Goal: Task Accomplishment & Management: Manage account settings

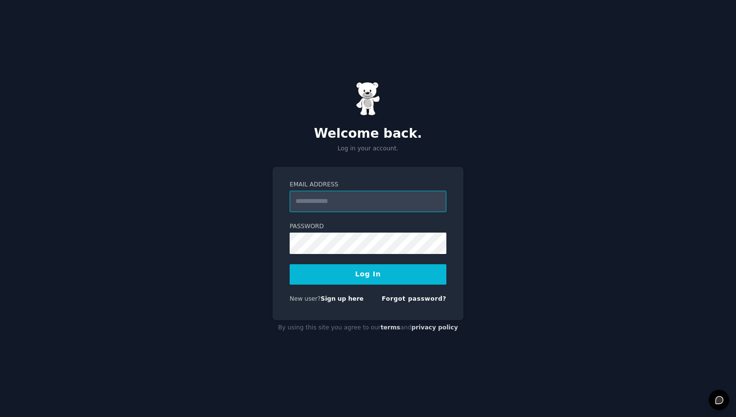
type input "**********"
click at [344, 280] on button "Log In" at bounding box center [368, 274] width 157 height 20
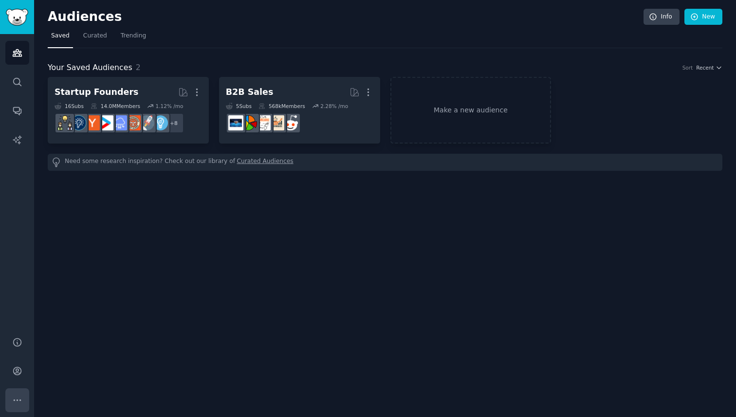
click at [18, 395] on icon "Sidebar" at bounding box center [17, 400] width 10 height 10
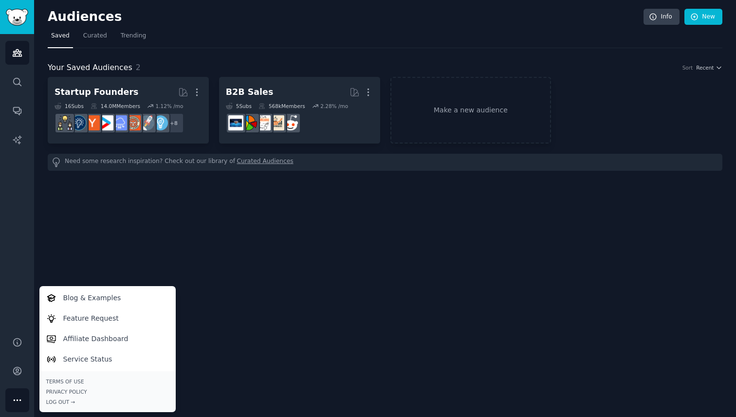
click at [18, 395] on icon "Sidebar" at bounding box center [17, 400] width 10 height 10
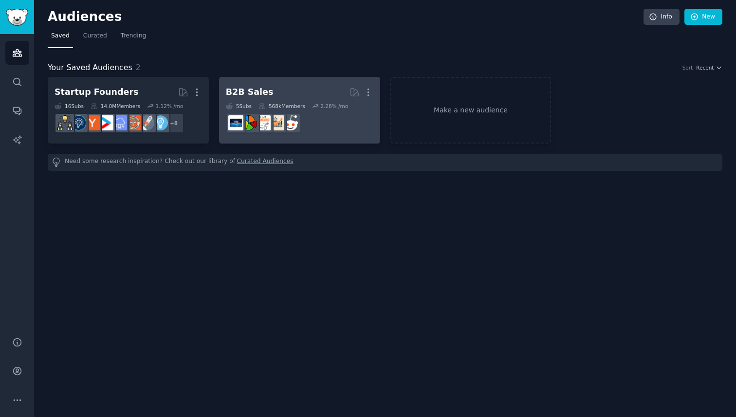
click at [277, 87] on h2 "B2B Sales More" at bounding box center [300, 92] width 148 height 17
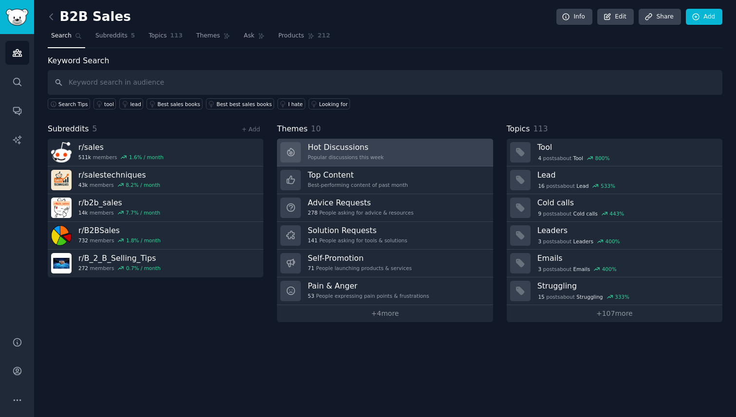
click at [385, 151] on link "Hot Discussions Popular discussions this week" at bounding box center [385, 153] width 216 height 28
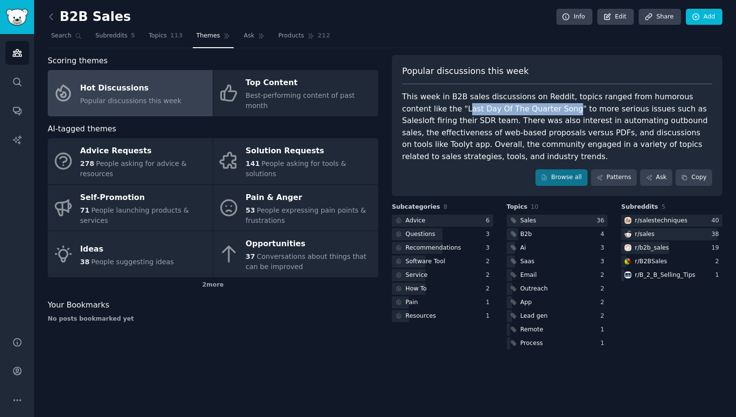
drag, startPoint x: 421, startPoint y: 110, endPoint x: 521, endPoint y: 111, distance: 100.3
click at [521, 111] on div "This week in B2B sales discussions on Reddit, topics ranged from humorous conte…" at bounding box center [557, 127] width 310 height 72
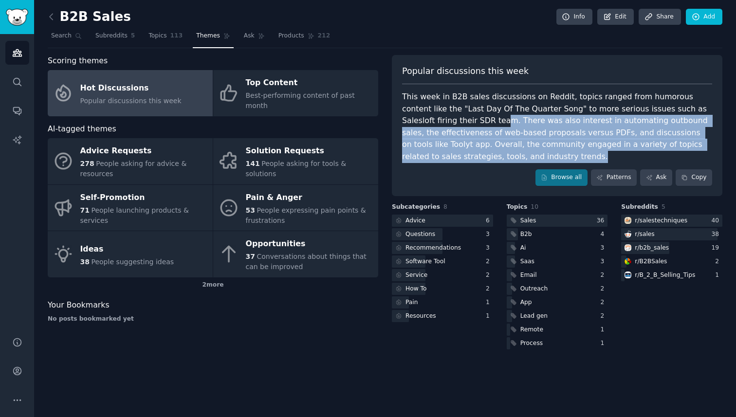
drag, startPoint x: 429, startPoint y: 120, endPoint x: 482, endPoint y: 150, distance: 60.8
click at [483, 150] on div "This week in B2B sales discussions on Reddit, topics ranged from humorous conte…" at bounding box center [557, 127] width 310 height 72
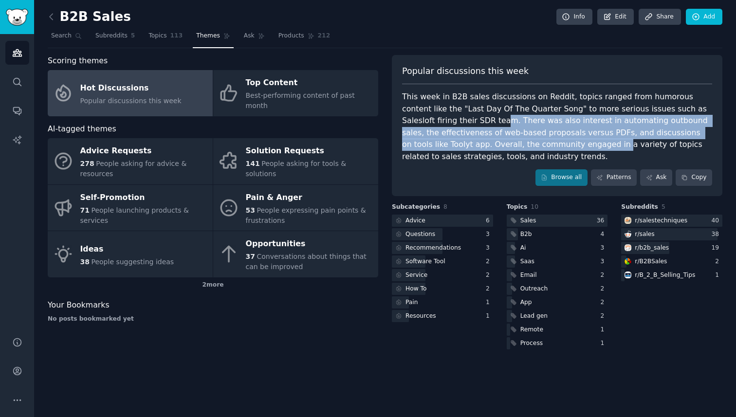
click at [482, 150] on div "This week in B2B sales discussions on Reddit, topics ranged from humorous conte…" at bounding box center [557, 127] width 310 height 72
drag, startPoint x: 493, startPoint y: 148, endPoint x: 424, endPoint y: 121, distance: 74.0
click at [425, 121] on div "This week in B2B sales discussions on Reddit, topics ranged from humorous conte…" at bounding box center [557, 127] width 310 height 72
click at [424, 121] on div "This week in B2B sales discussions on Reddit, topics ranged from humorous conte…" at bounding box center [557, 127] width 310 height 72
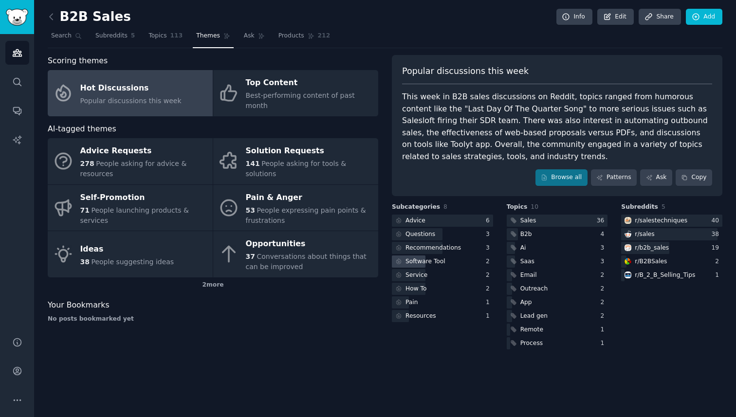
click at [414, 264] on div "Software Tool" at bounding box center [426, 262] width 40 height 9
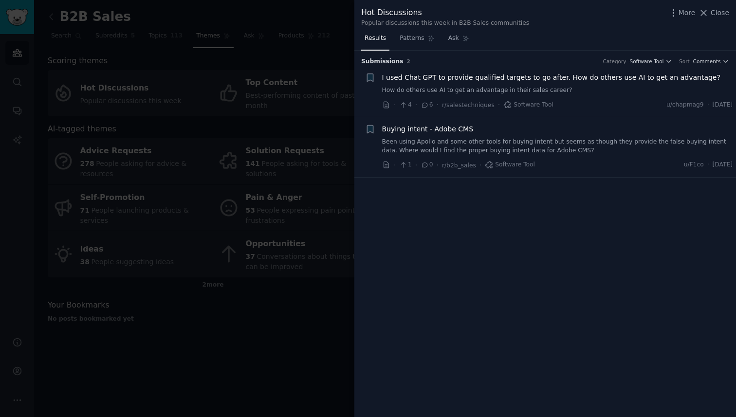
click at [314, 176] on div at bounding box center [368, 208] width 736 height 417
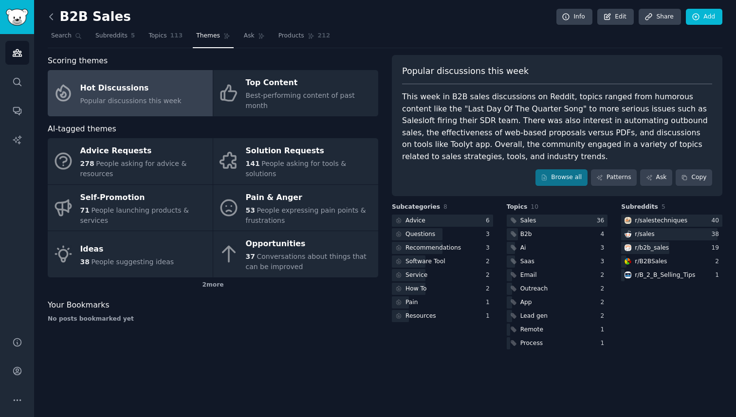
click at [50, 18] on icon at bounding box center [51, 17] width 3 height 6
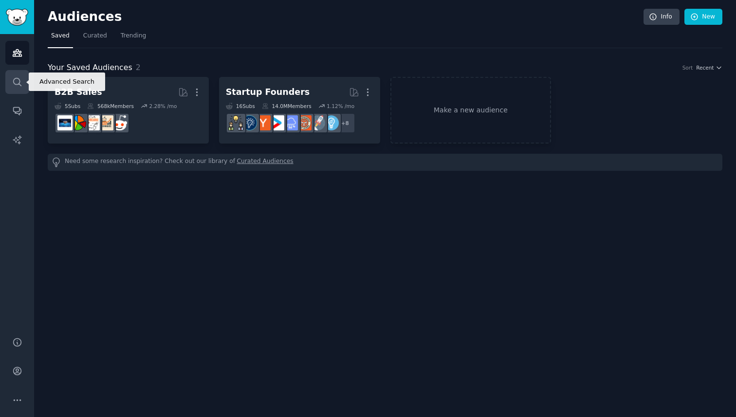
click at [16, 82] on icon "Sidebar" at bounding box center [17, 82] width 10 height 10
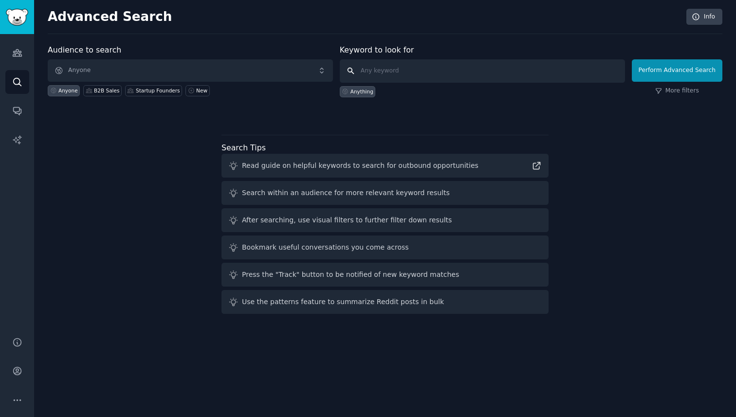
click at [366, 76] on input "text" at bounding box center [482, 70] width 285 height 23
type input "asdf"
type input "revops"
click button "Perform Advanced Search" at bounding box center [677, 70] width 91 height 22
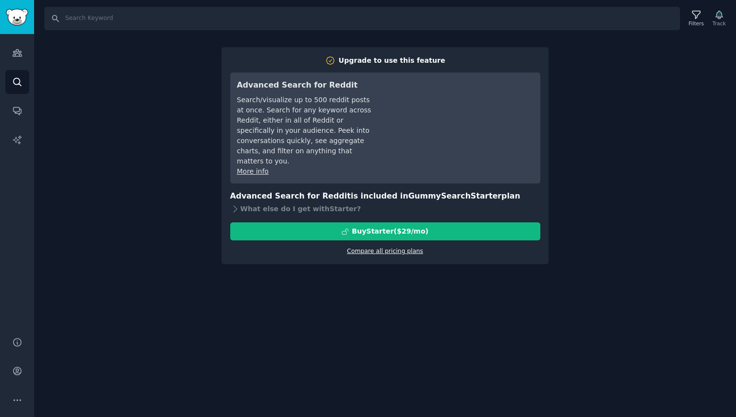
click at [379, 248] on link "Compare all pricing plans" at bounding box center [385, 251] width 76 height 7
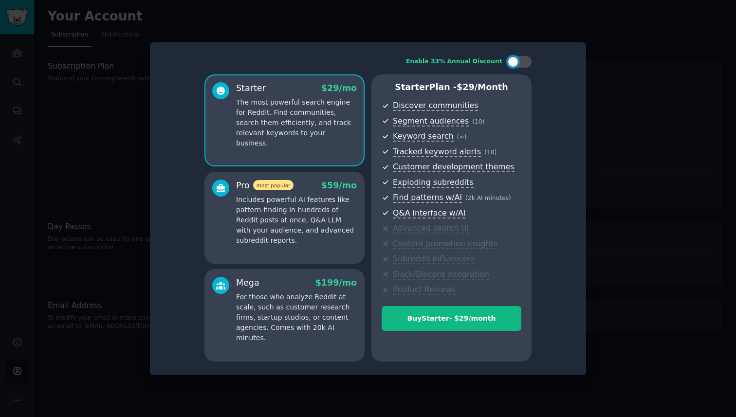
click at [291, 217] on p "Includes powerful AI features like pattern-finding in hundreds of Reddit posts …" at bounding box center [296, 220] width 121 height 51
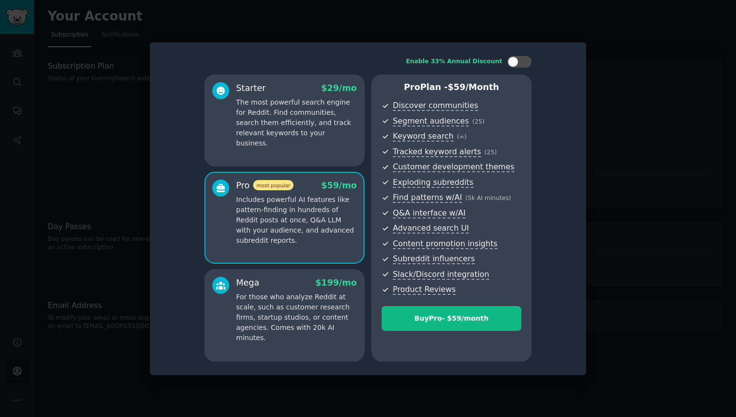
click at [306, 133] on p "The most powerful search engine for Reddit. Find communities, search them effic…" at bounding box center [296, 122] width 121 height 51
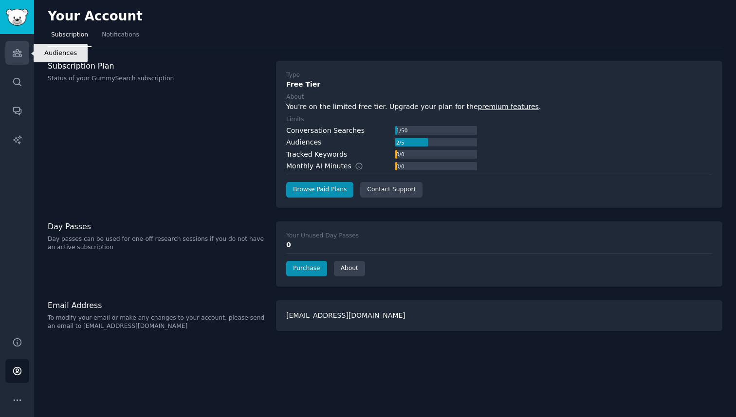
click at [19, 60] on link "Audiences" at bounding box center [17, 53] width 24 height 24
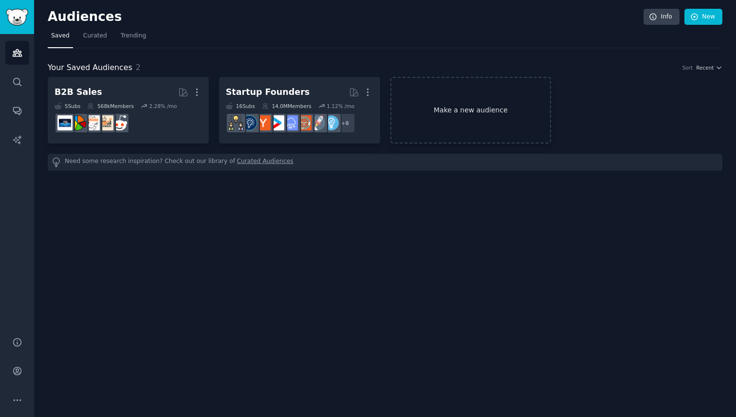
click at [465, 113] on link "Make a new audience" at bounding box center [470, 110] width 161 height 67
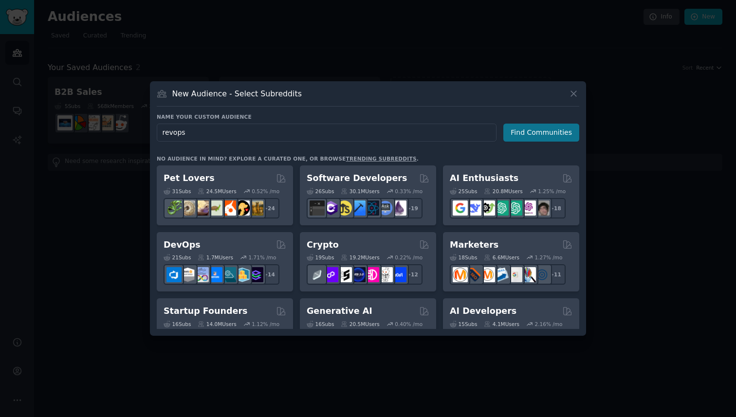
type input "revops"
click at [555, 132] on button "Find Communities" at bounding box center [541, 133] width 76 height 18
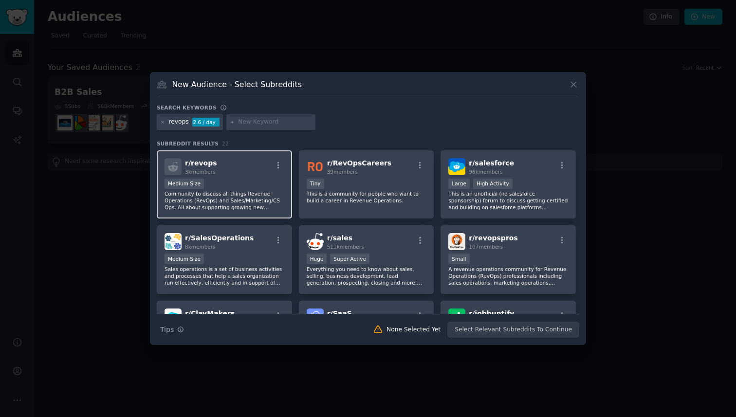
click at [207, 192] on p "Community to discuss all things Revenue Operations (RevOps) and Sales/Marketing…" at bounding box center [225, 200] width 120 height 20
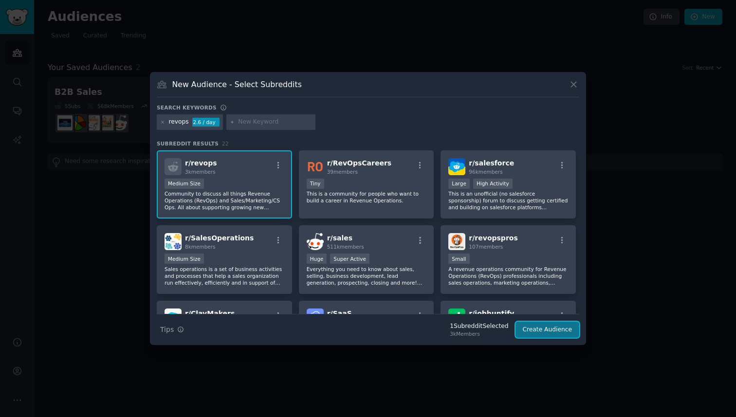
click at [537, 333] on button "Create Audience" at bounding box center [548, 330] width 64 height 17
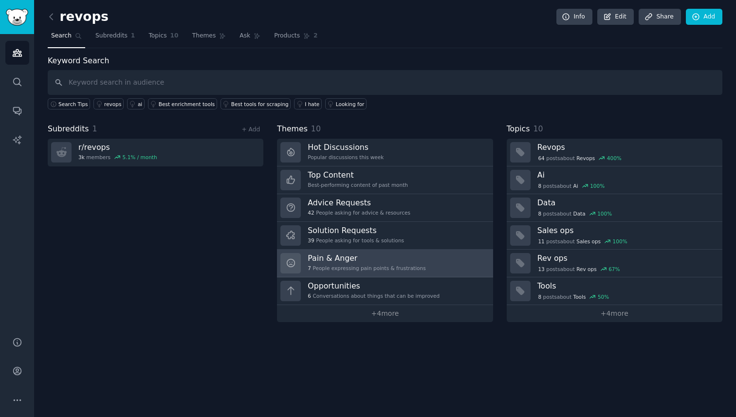
click at [393, 257] on h3 "Pain & Anger" at bounding box center [367, 258] width 118 height 10
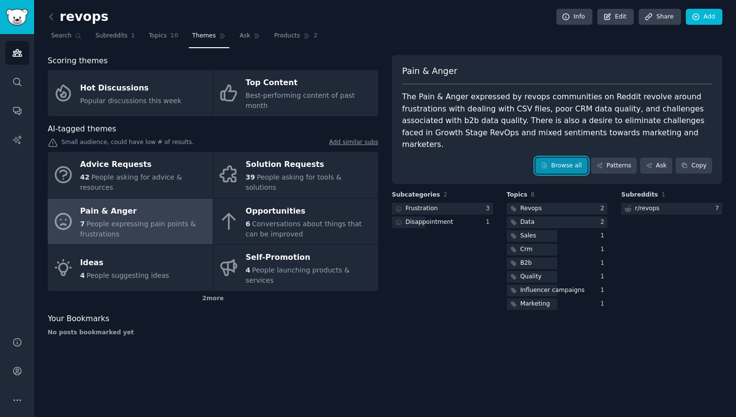
click at [569, 158] on link "Browse all" at bounding box center [562, 166] width 52 height 17
click at [463, 203] on div at bounding box center [442, 209] width 101 height 12
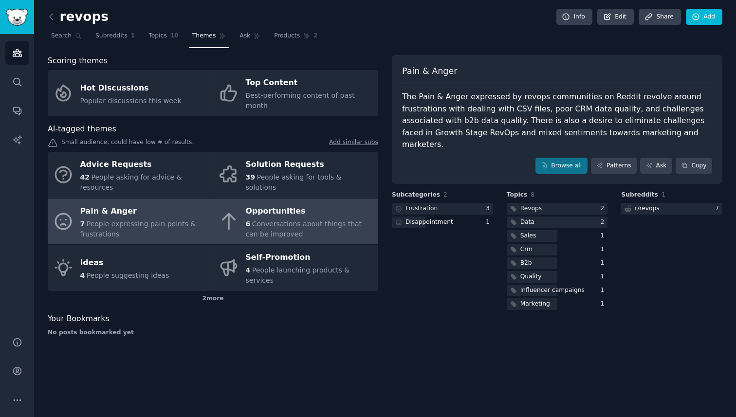
click at [274, 220] on span "Conversations about things that can be improved" at bounding box center [304, 229] width 116 height 18
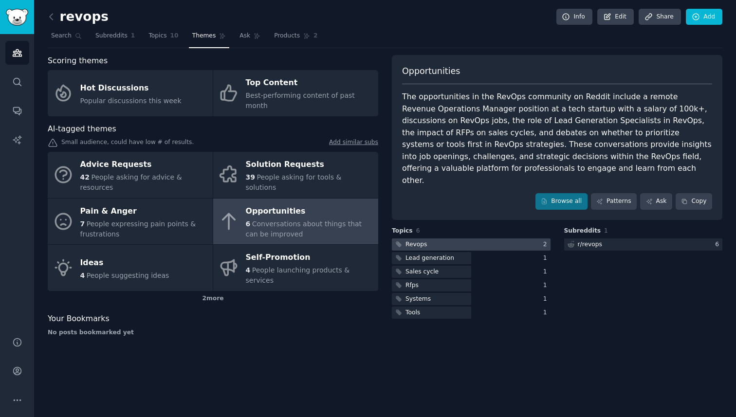
click at [443, 239] on div at bounding box center [471, 245] width 159 height 12
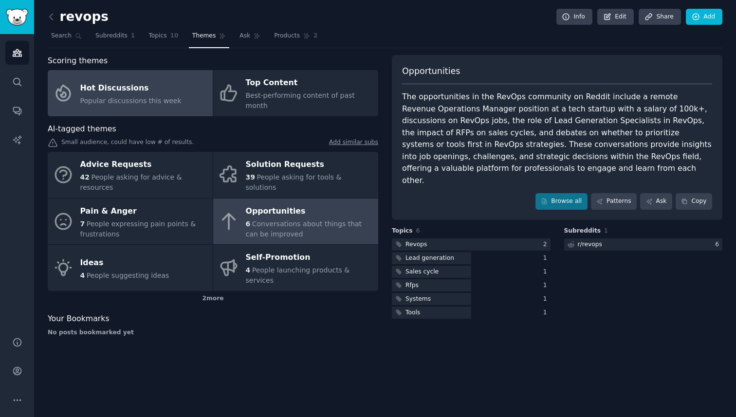
click at [159, 83] on div "Hot Discussions" at bounding box center [130, 88] width 101 height 16
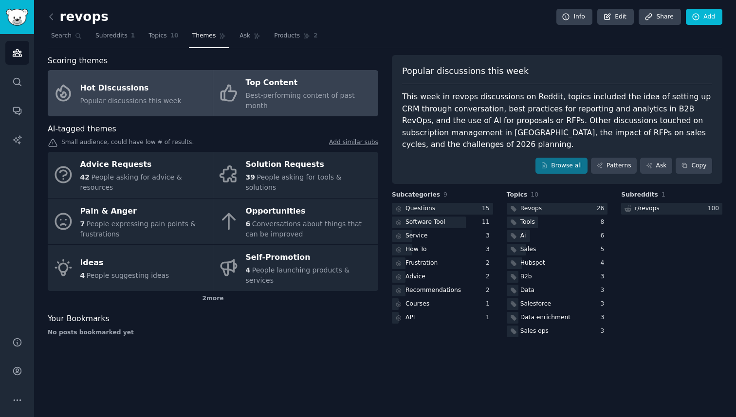
click at [303, 90] on div "Top Content" at bounding box center [310, 83] width 128 height 16
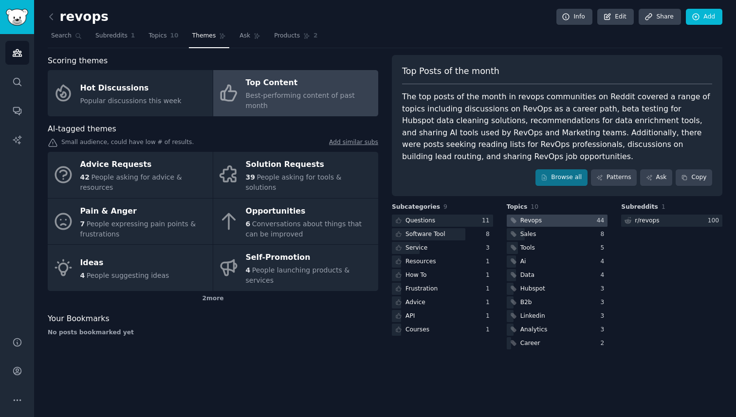
click at [548, 222] on div at bounding box center [557, 221] width 101 height 12
click at [280, 37] on span "Products" at bounding box center [287, 36] width 26 height 9
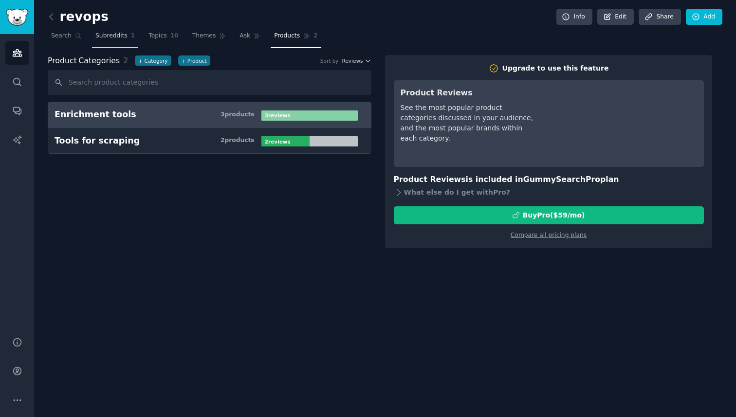
click at [118, 37] on span "Subreddits" at bounding box center [111, 36] width 32 height 9
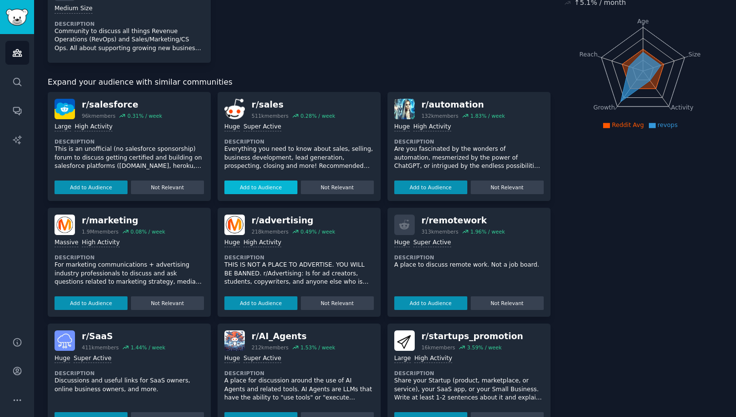
scroll to position [108, 0]
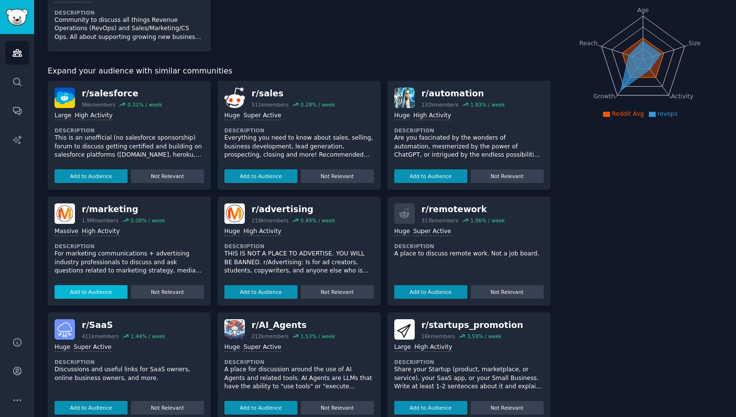
click at [111, 293] on button "Add to Audience" at bounding box center [91, 292] width 73 height 14
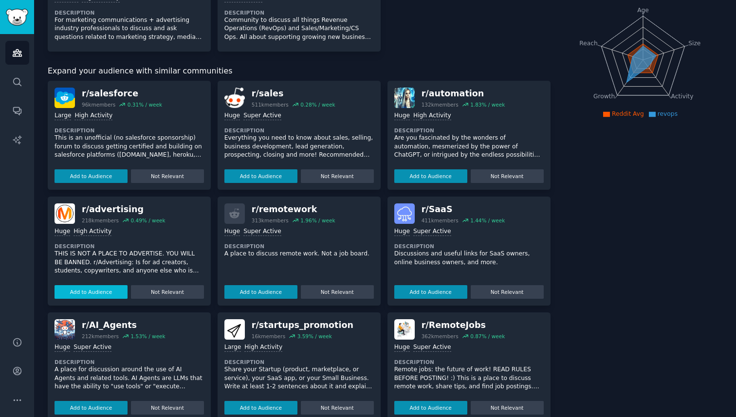
click at [105, 289] on button "Add to Audience" at bounding box center [91, 292] width 73 height 14
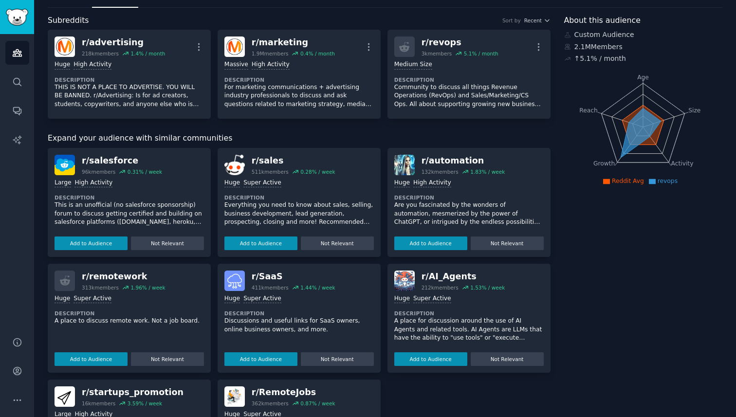
scroll to position [34, 0]
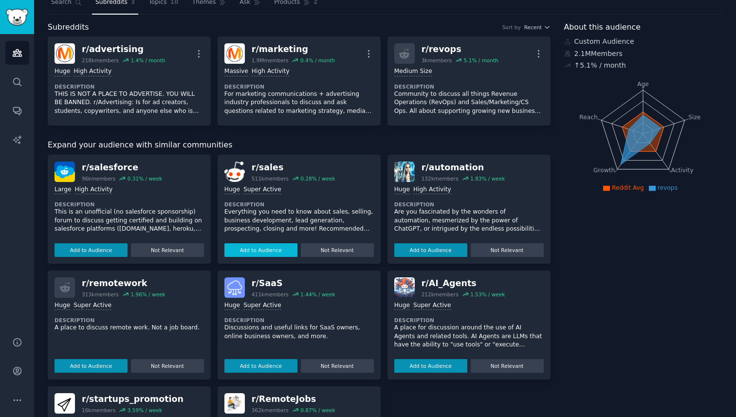
click at [268, 251] on button "Add to Audience" at bounding box center [260, 250] width 73 height 14
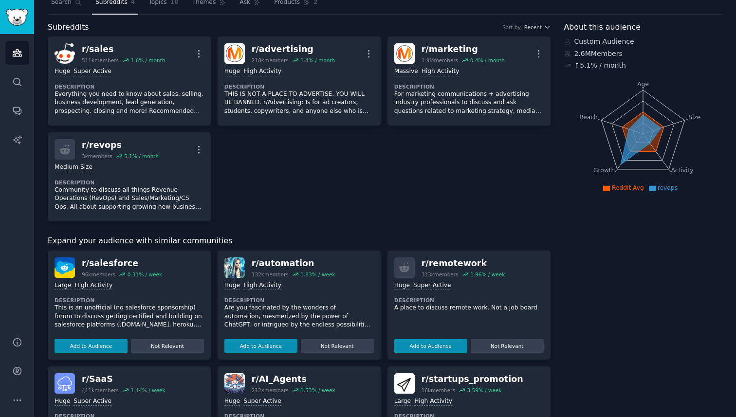
scroll to position [50, 0]
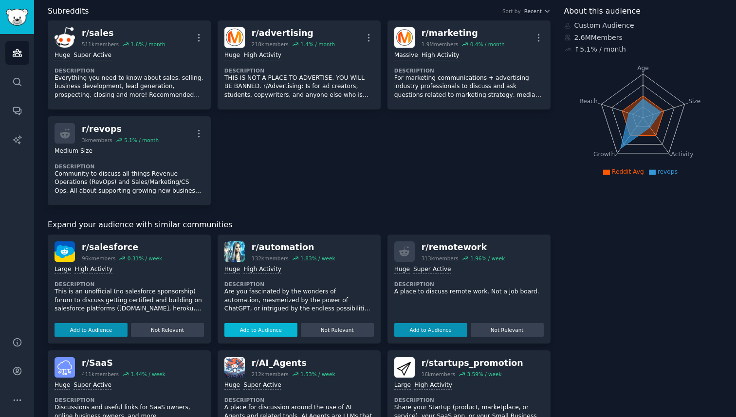
click at [265, 327] on button "Add to Audience" at bounding box center [260, 330] width 73 height 14
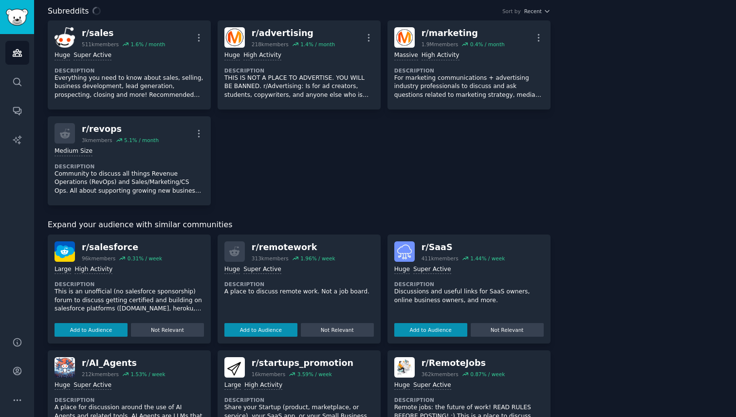
scroll to position [0, 0]
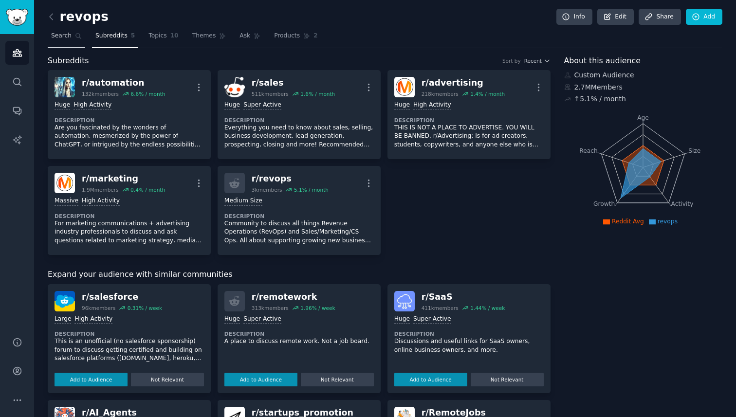
click at [60, 37] on span "Search" at bounding box center [61, 36] width 20 height 9
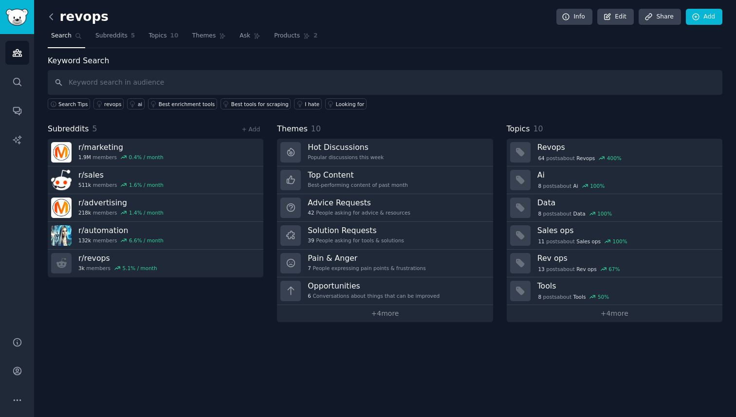
click at [54, 15] on icon at bounding box center [51, 17] width 10 height 10
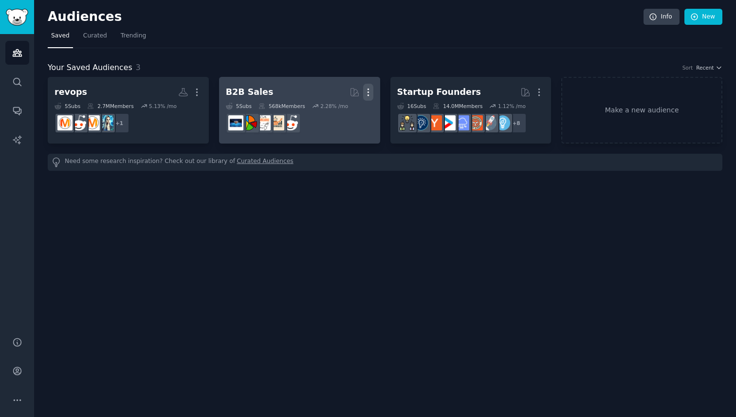
click at [371, 92] on icon "button" at bounding box center [368, 92] width 10 height 10
click at [286, 91] on h2 "B2B Sales More View Delete" at bounding box center [300, 92] width 148 height 17
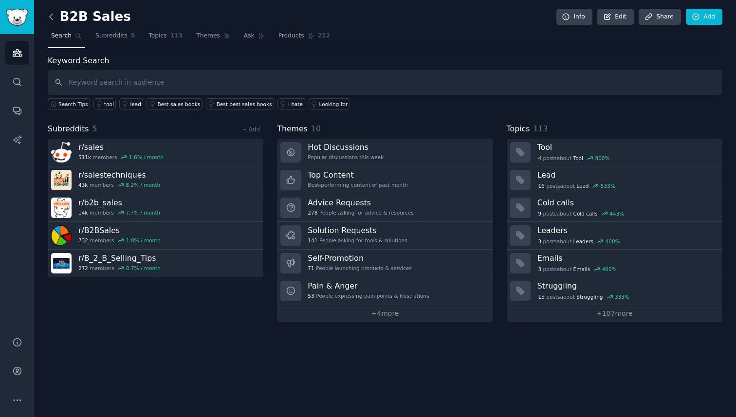
click at [53, 18] on icon at bounding box center [51, 17] width 10 height 10
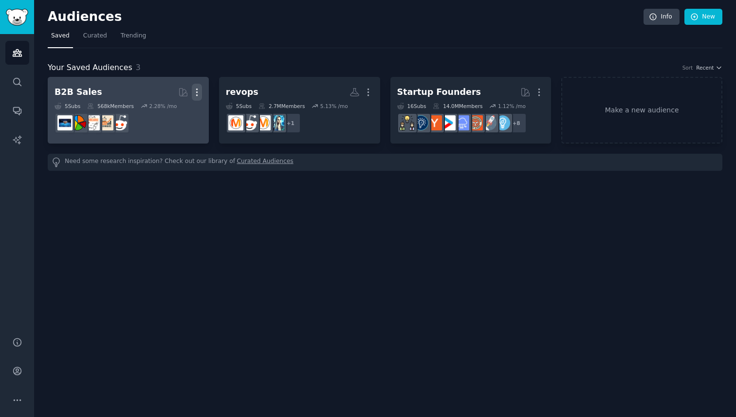
click at [194, 93] on icon "button" at bounding box center [197, 92] width 10 height 10
click at [174, 117] on p "Delete" at bounding box center [170, 113] width 22 height 10
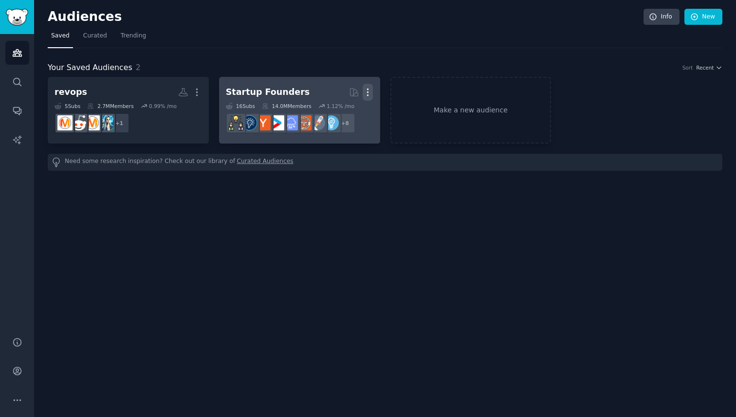
click at [366, 89] on icon "button" at bounding box center [368, 92] width 10 height 10
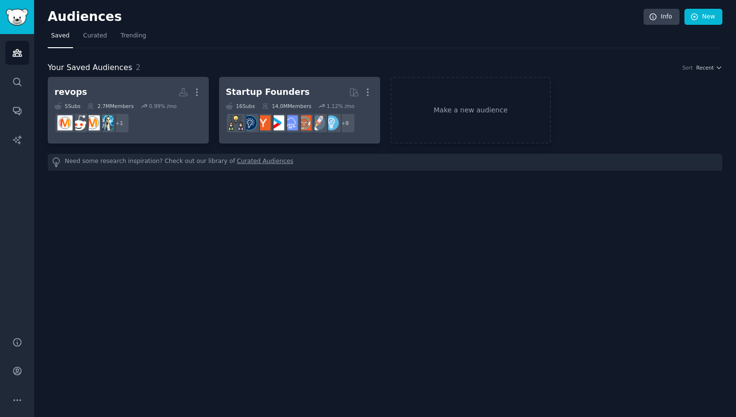
click at [100, 92] on h2 "revops Custom Audience More" at bounding box center [129, 92] width 148 height 17
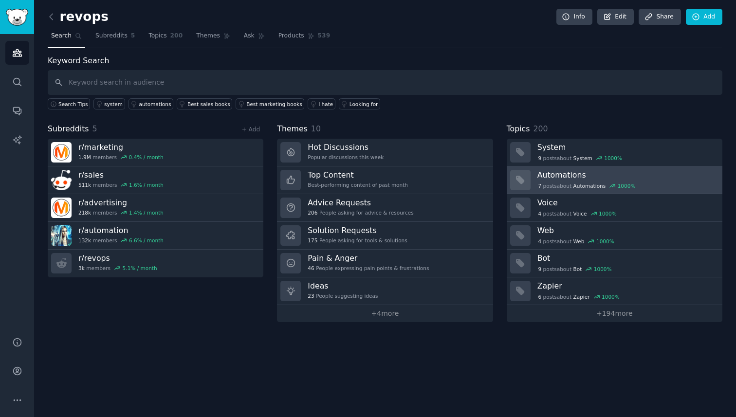
click at [584, 178] on h3 "Automations" at bounding box center [626, 175] width 178 height 10
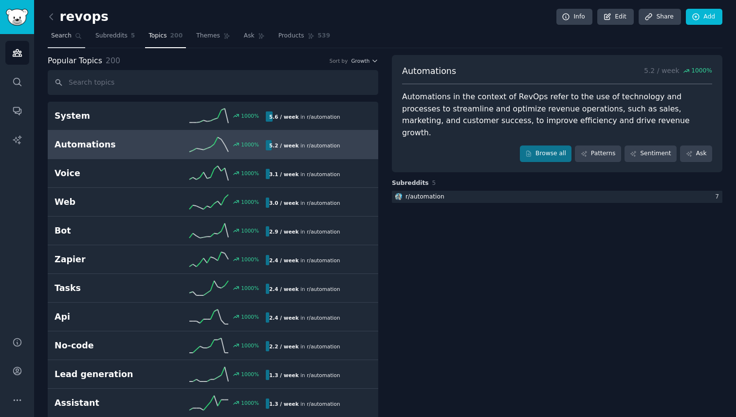
click at [64, 41] on link "Search" at bounding box center [66, 38] width 37 height 20
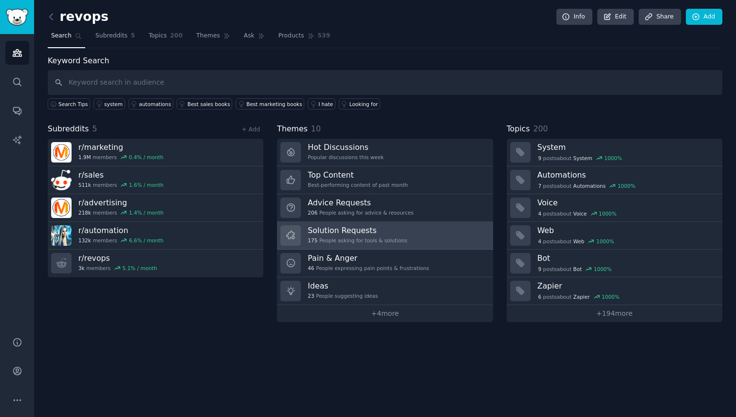
click at [369, 230] on h3 "Solution Requests" at bounding box center [357, 230] width 99 height 10
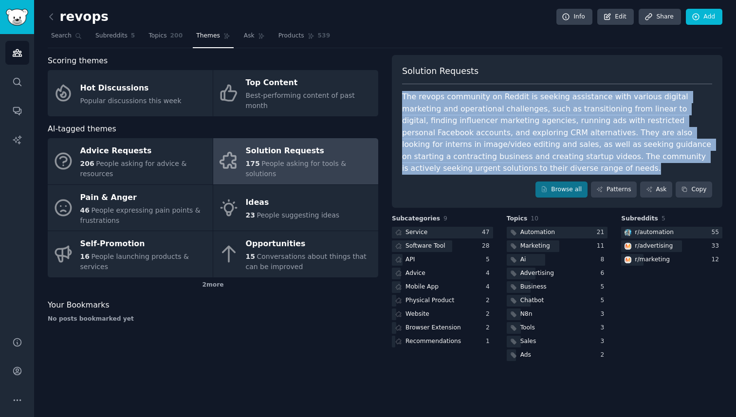
drag, startPoint x: 401, startPoint y: 95, endPoint x: 456, endPoint y: 170, distance: 93.1
click at [456, 170] on div "Solution Requests The revops community on Reddit is seeking assistance with var…" at bounding box center [557, 131] width 331 height 153
click at [456, 170] on div "The revops community on Reddit is seeking assistance with various digital marke…" at bounding box center [557, 133] width 310 height 84
drag, startPoint x: 456, startPoint y: 170, endPoint x: 409, endPoint y: 95, distance: 88.1
click at [409, 95] on div "The revops community on Reddit is seeking assistance with various digital marke…" at bounding box center [557, 133] width 310 height 84
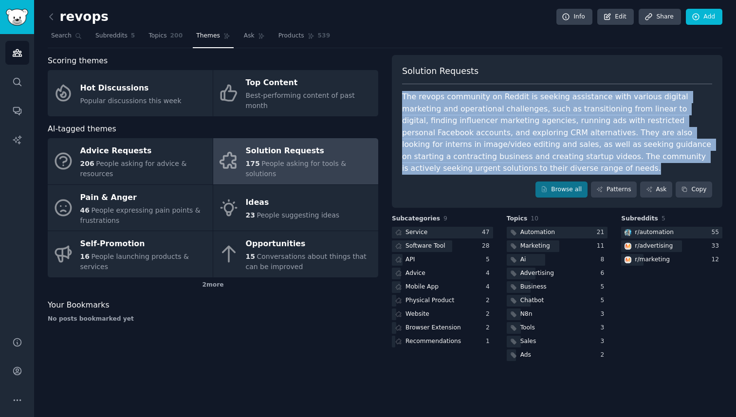
click at [409, 95] on div "The revops community on Reddit is seeking assistance with various digital marke…" at bounding box center [557, 133] width 310 height 84
drag, startPoint x: 409, startPoint y: 95, endPoint x: 460, endPoint y: 175, distance: 94.1
click at [460, 175] on div "Solution Requests The revops community on Reddit is seeking assistance with var…" at bounding box center [557, 131] width 331 height 153
drag, startPoint x: 460, startPoint y: 175, endPoint x: 401, endPoint y: 101, distance: 94.5
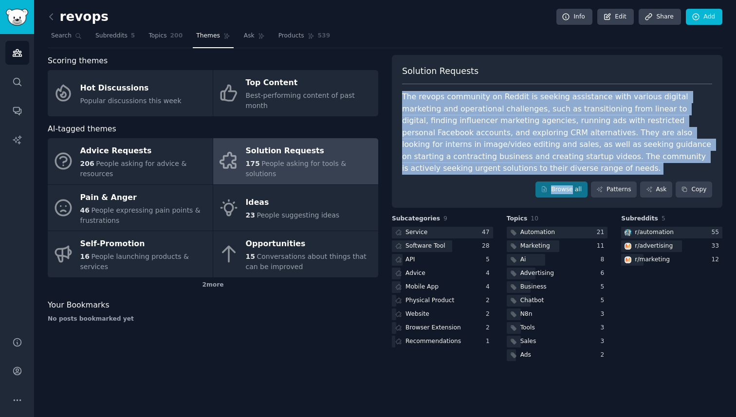
click at [401, 101] on div "Solution Requests The revops community on Reddit is seeking assistance with var…" at bounding box center [557, 131] width 331 height 153
drag, startPoint x: 401, startPoint y: 98, endPoint x: 447, endPoint y: 173, distance: 88.1
click at [447, 173] on div "Solution Requests The revops community on Reddit is seeking assistance with var…" at bounding box center [557, 131] width 331 height 153
click at [447, 173] on div "The revops community on Reddit is seeking assistance with various digital marke…" at bounding box center [557, 133] width 310 height 84
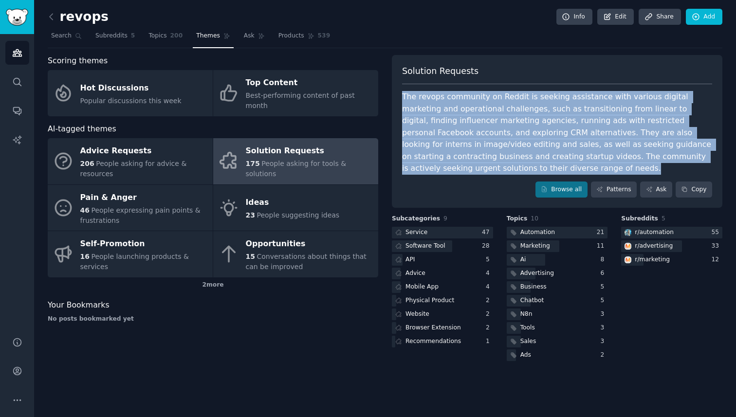
drag, startPoint x: 447, startPoint y: 173, endPoint x: 406, endPoint y: 93, distance: 89.7
click at [406, 93] on div "The revops community on Reddit is seeking assistance with various digital marke…" at bounding box center [557, 133] width 310 height 84
drag, startPoint x: 405, startPoint y: 91, endPoint x: 456, endPoint y: 166, distance: 90.7
click at [456, 166] on div "The revops community on Reddit is seeking assistance with various digital marke…" at bounding box center [557, 133] width 310 height 84
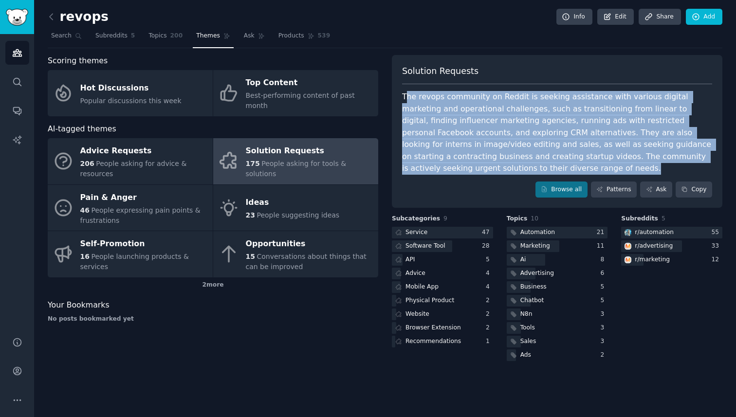
click at [456, 166] on div "The revops community on Reddit is seeking assistance with various digital marke…" at bounding box center [557, 133] width 310 height 84
drag, startPoint x: 456, startPoint y: 166, endPoint x: 406, endPoint y: 92, distance: 89.1
click at [406, 92] on div "The revops community on Reddit is seeking assistance with various digital marke…" at bounding box center [557, 133] width 310 height 84
drag, startPoint x: 406, startPoint y: 92, endPoint x: 461, endPoint y: 168, distance: 94.2
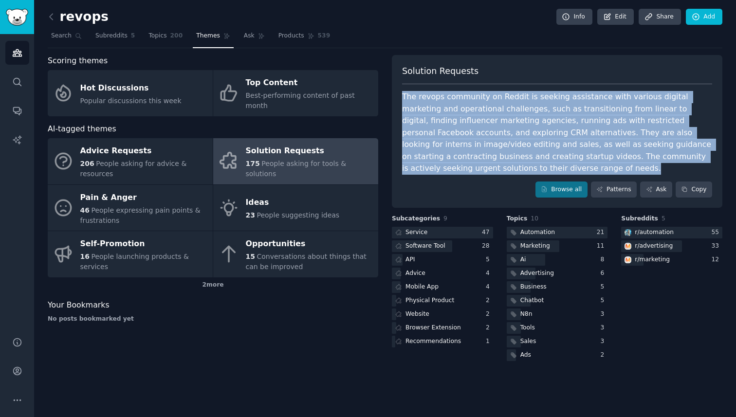
click at [461, 168] on div "The revops community on Reddit is seeking assistance with various digital marke…" at bounding box center [557, 133] width 310 height 84
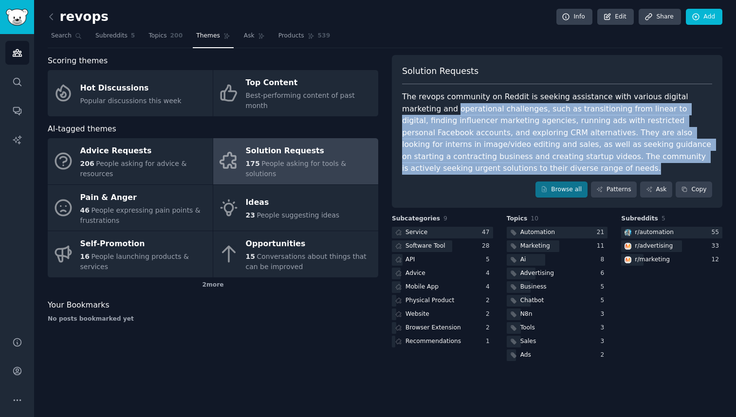
drag, startPoint x: 461, startPoint y: 168, endPoint x: 424, endPoint y: 110, distance: 69.8
click at [424, 110] on div "The revops community on Reddit is seeking assistance with various digital marke…" at bounding box center [557, 133] width 310 height 84
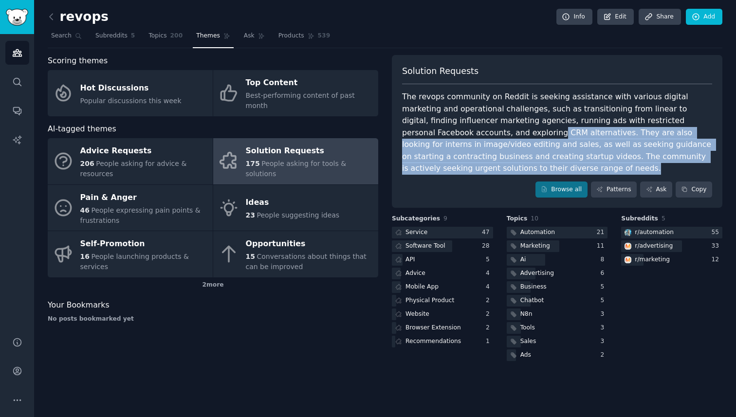
drag, startPoint x: 538, startPoint y: 166, endPoint x: 433, endPoint y: 131, distance: 110.2
click at [433, 131] on div "The revops community on Reddit is seeking assistance with various digital marke…" at bounding box center [557, 133] width 310 height 84
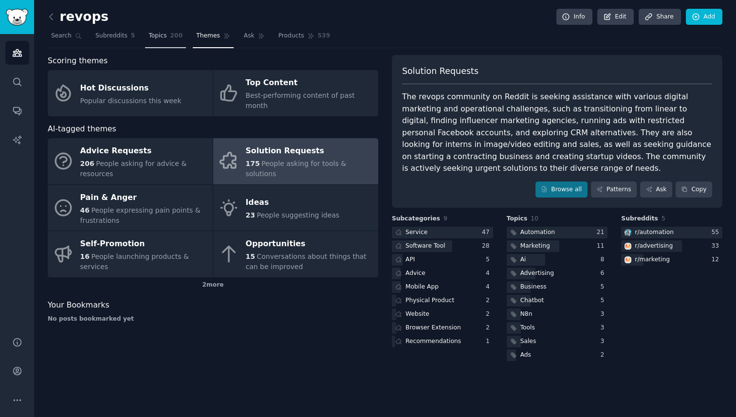
click at [153, 39] on span "Topics" at bounding box center [157, 36] width 18 height 9
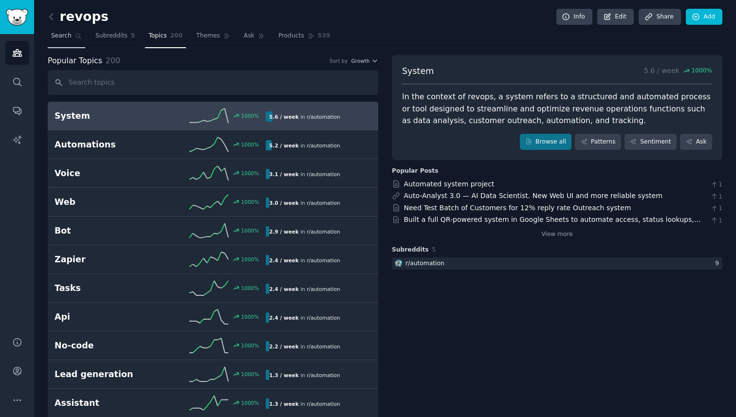
click at [65, 37] on span "Search" at bounding box center [61, 36] width 20 height 9
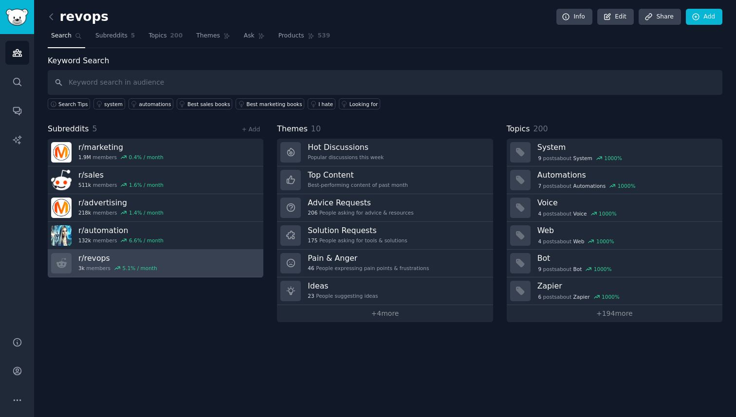
click at [208, 266] on link "r/ revops 3k members 5.1 % / month" at bounding box center [156, 264] width 216 height 28
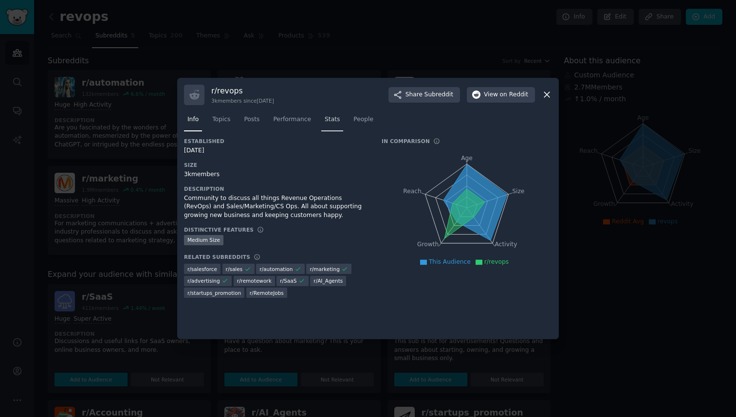
click at [334, 120] on span "Stats" at bounding box center [332, 119] width 15 height 9
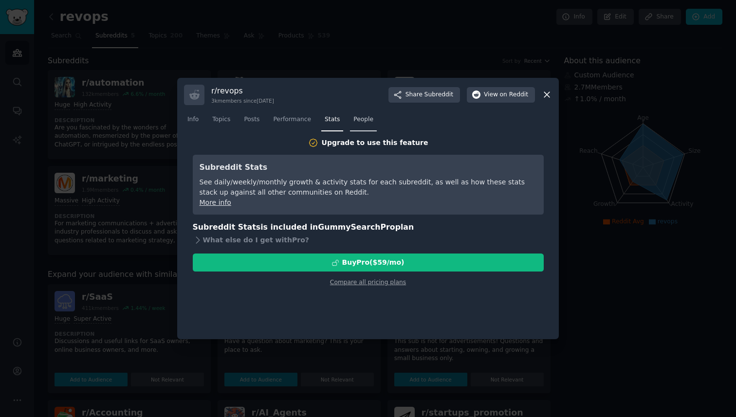
click at [353, 120] on span "People" at bounding box center [363, 119] width 20 height 9
click at [196, 124] on link "Info" at bounding box center [193, 122] width 18 height 20
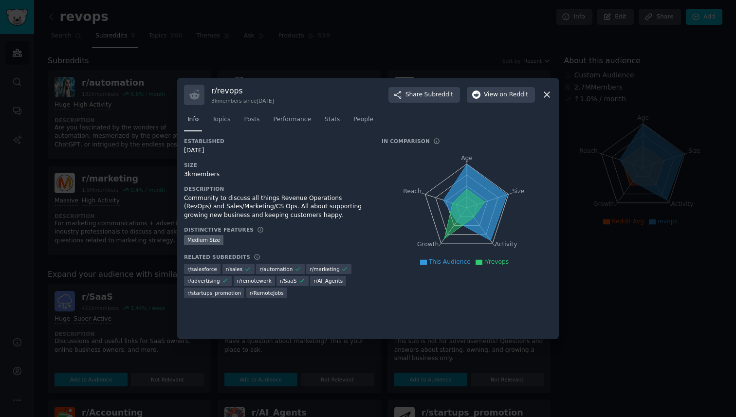
click at [455, 262] on span "This Audience" at bounding box center [450, 262] width 42 height 7
click at [495, 263] on span "r/revops" at bounding box center [496, 262] width 24 height 7
click at [515, 96] on span "on Reddit" at bounding box center [514, 95] width 28 height 9
click at [547, 95] on icon at bounding box center [546, 94] width 5 height 5
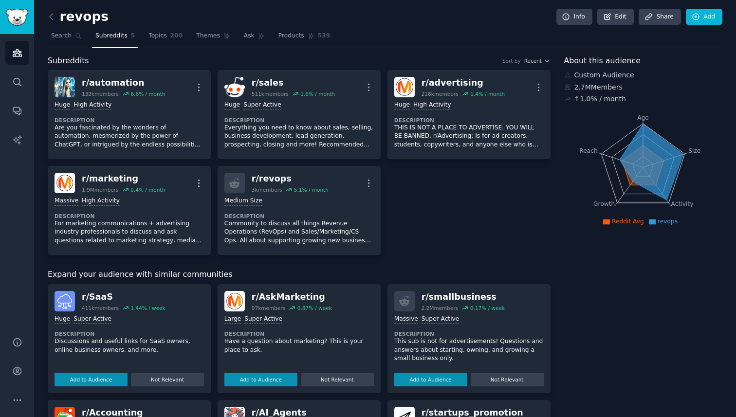
click at [401, 212] on div "r/ automation 132k members 6.6 % / month More Huge High Activity Description Ar…" at bounding box center [299, 162] width 503 height 185
